Goal: Transaction & Acquisition: Download file/media

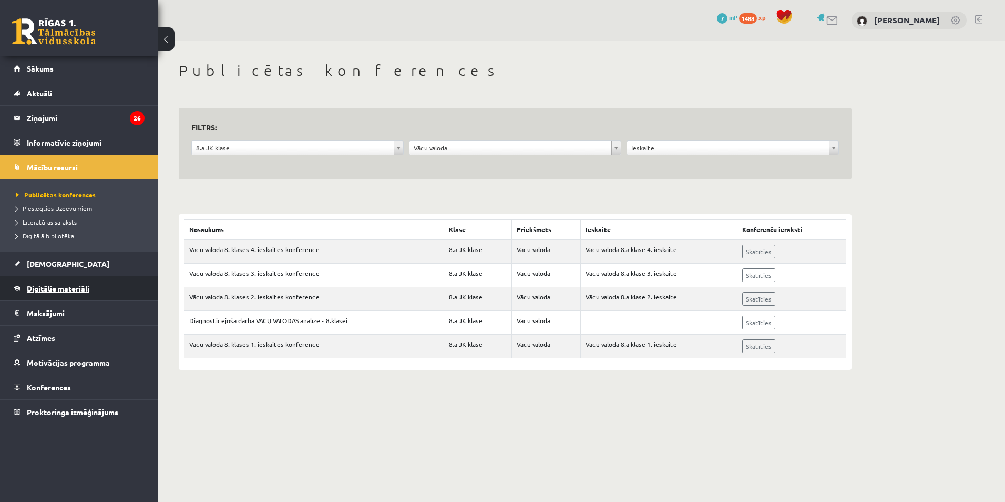
click at [54, 287] on span "Digitālie materiāli" at bounding box center [58, 287] width 63 height 9
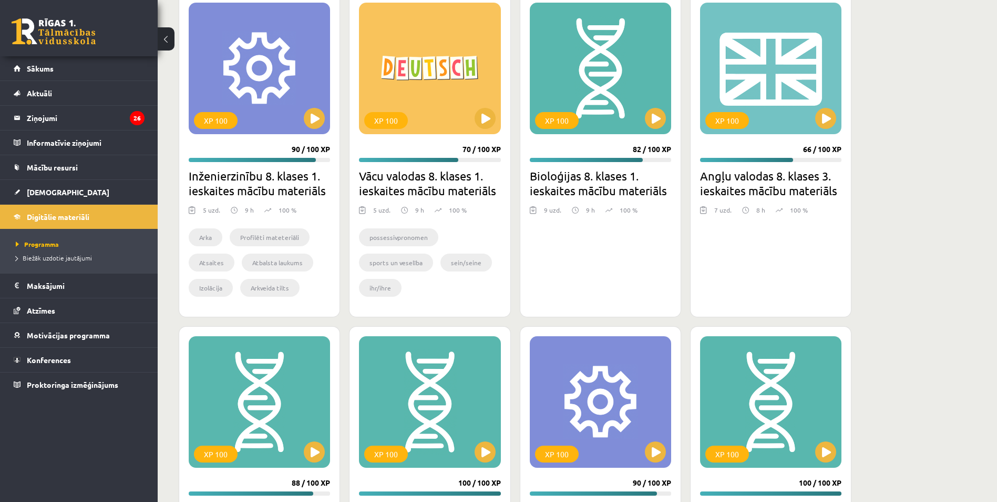
scroll to position [907, 0]
click at [488, 111] on button at bounding box center [485, 117] width 21 height 21
click at [456, 109] on div "XP 100" at bounding box center [429, 67] width 141 height 131
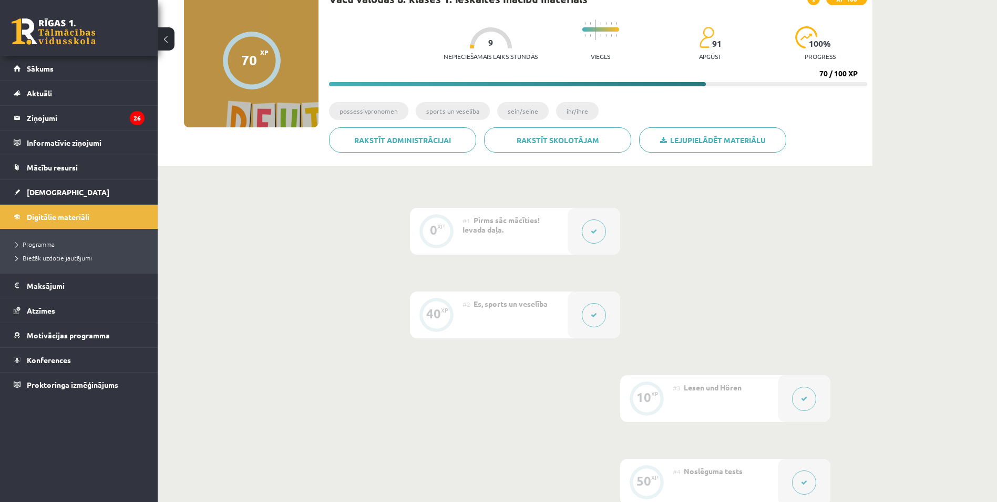
scroll to position [86, 0]
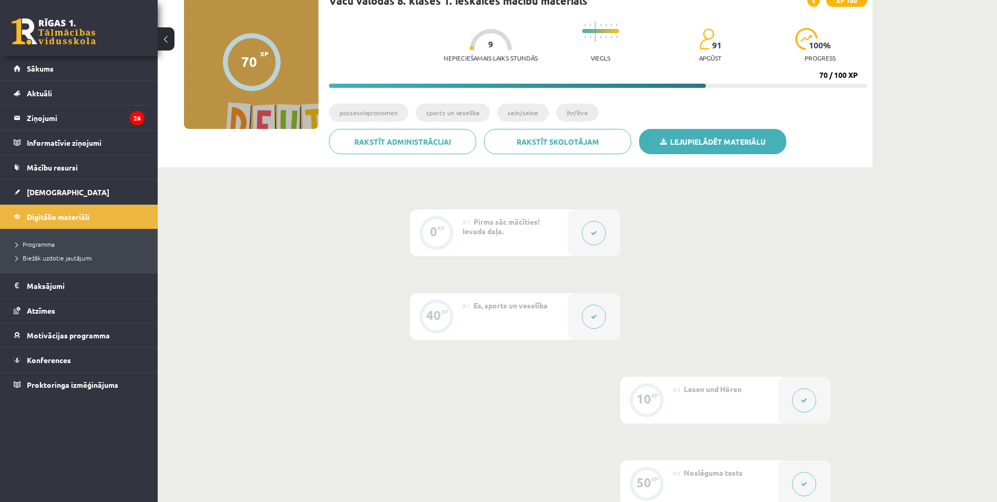
click at [735, 142] on link "Lejupielādēt materiālu" at bounding box center [712, 141] width 147 height 25
click at [63, 214] on span "Digitālie materiāli" at bounding box center [58, 216] width 63 height 9
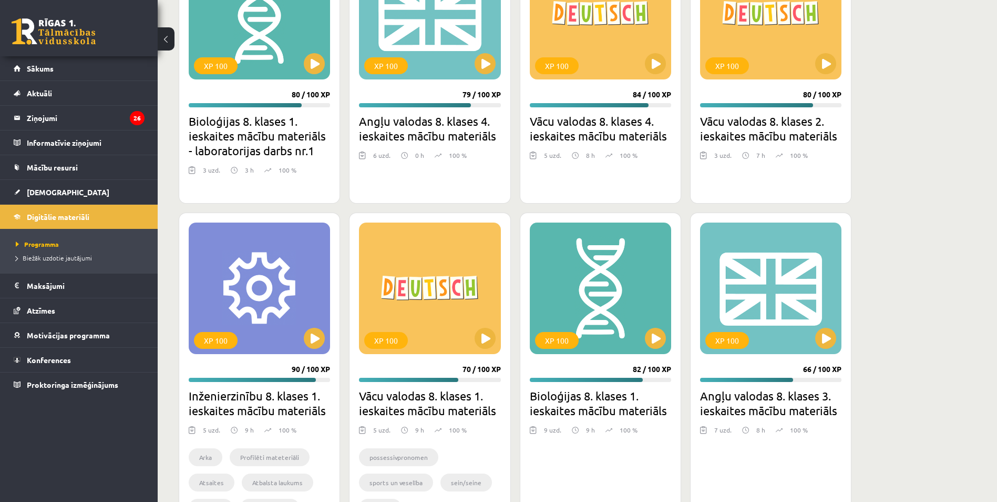
scroll to position [688, 0]
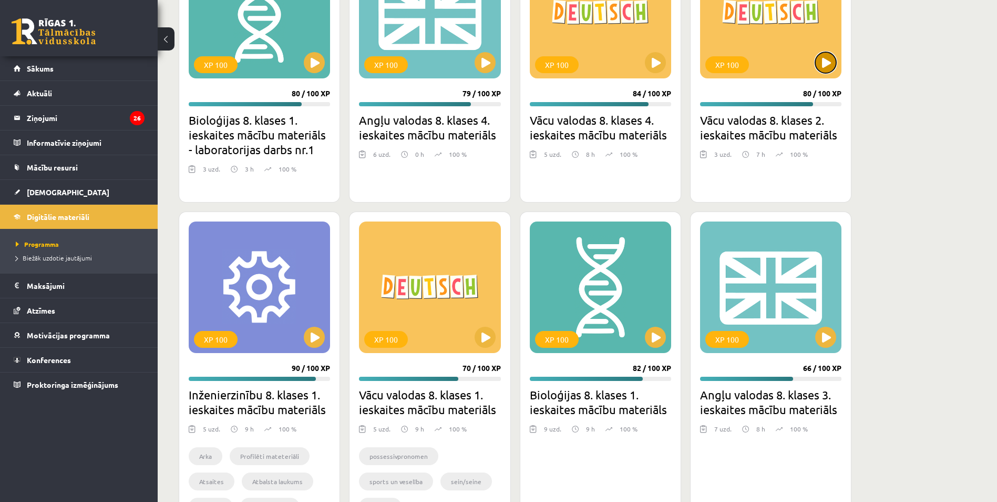
click at [825, 59] on button at bounding box center [825, 62] width 21 height 21
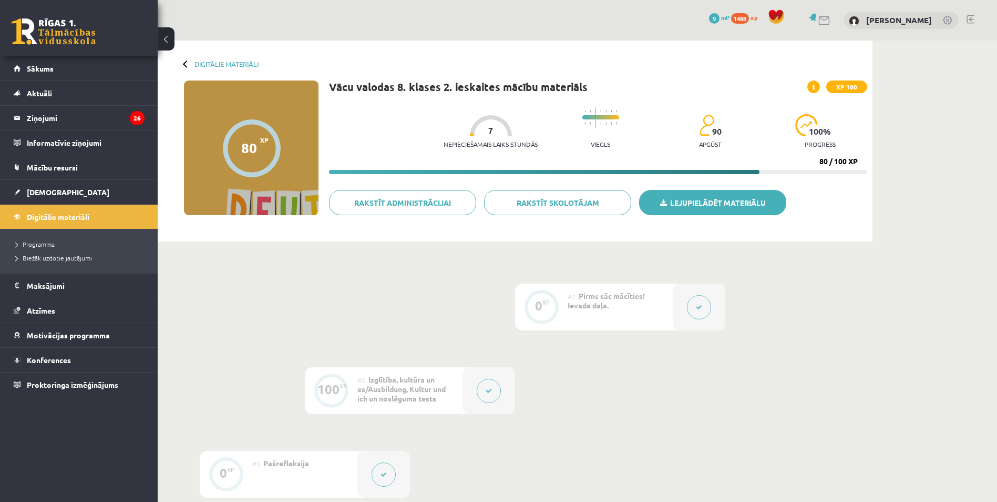
click at [719, 204] on link "Lejupielādēt materiālu" at bounding box center [712, 202] width 147 height 25
